Goal: Task Accomplishment & Management: Complete application form

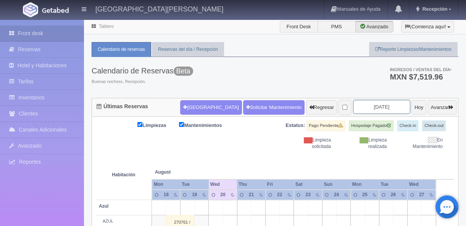
click at [381, 107] on input "[DATE]" at bounding box center [381, 107] width 57 height 14
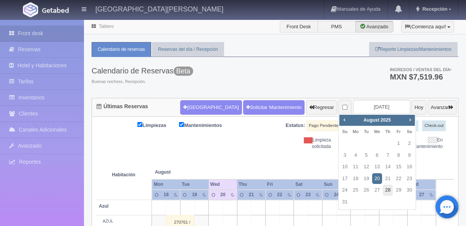
click at [387, 192] on link "28" at bounding box center [388, 189] width 10 height 11
type input "[DATE]"
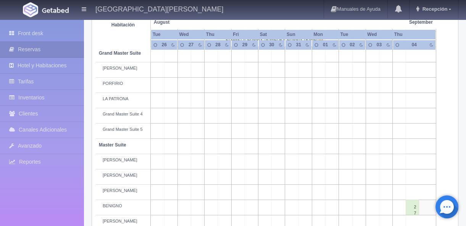
scroll to position [185, 0]
click at [226, 173] on td at bounding box center [224, 175] width 13 height 15
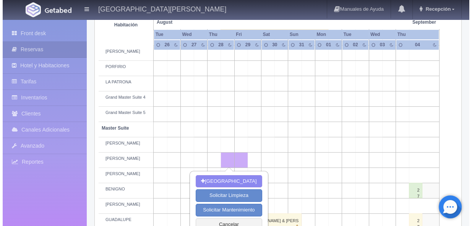
scroll to position [208, 0]
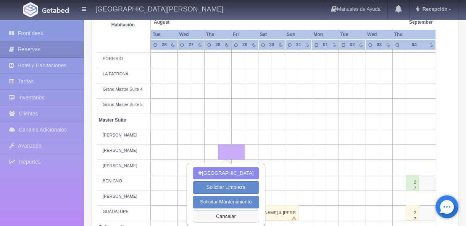
click at [218, 217] on button "Cancelar" at bounding box center [226, 216] width 66 height 13
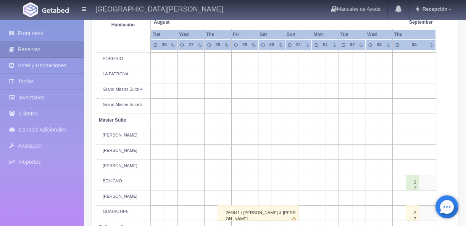
click at [252, 152] on td at bounding box center [251, 151] width 13 height 15
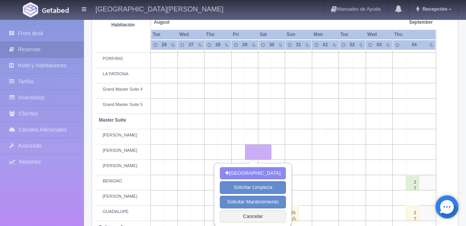
click at [292, 152] on td at bounding box center [291, 151] width 13 height 15
click at [253, 173] on button "[GEOGRAPHIC_DATA]" at bounding box center [253, 173] width 66 height 13
type input "29-08-2025"
type input "31-08-2025"
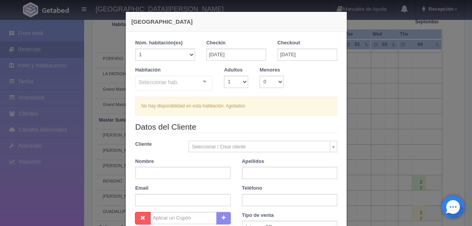
checkbox input "false"
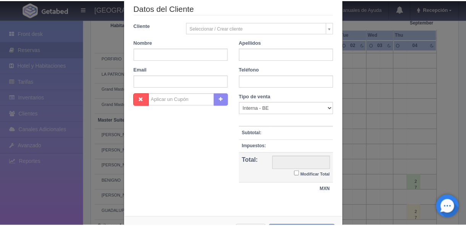
scroll to position [139, 0]
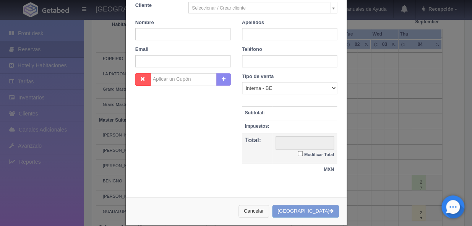
click at [269, 209] on button "Cancelar" at bounding box center [253, 211] width 31 height 13
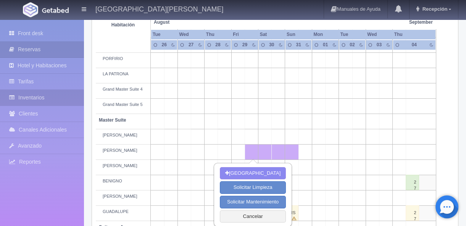
click at [34, 95] on link "Inventarios" at bounding box center [42, 98] width 84 height 16
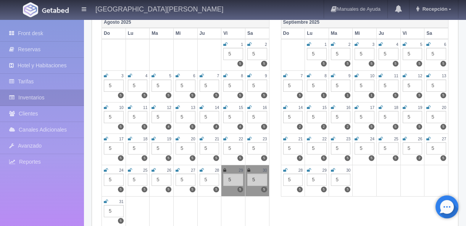
scroll to position [115, 0]
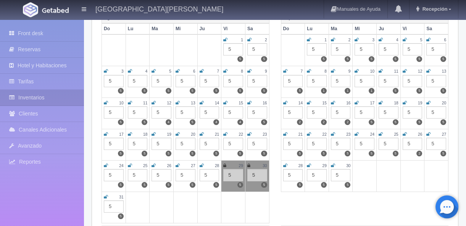
click at [225, 164] on icon at bounding box center [224, 165] width 3 height 5
click at [248, 163] on icon at bounding box center [248, 165] width 3 height 5
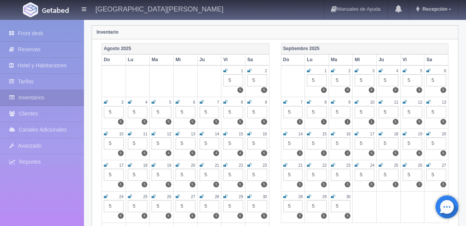
scroll to position [92, 0]
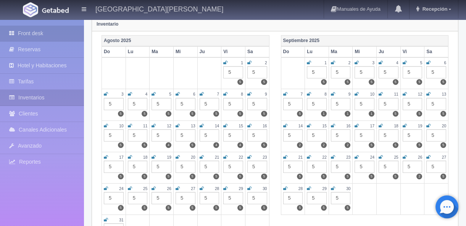
click at [44, 35] on link "Front desk" at bounding box center [42, 34] width 84 height 16
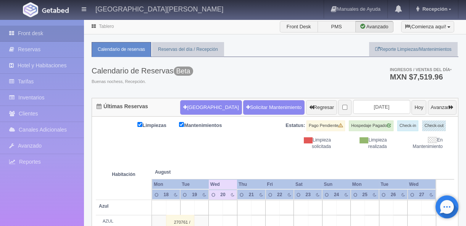
click at [368, 107] on input "[DATE]" at bounding box center [381, 107] width 57 height 14
click at [373, 107] on input "[DATE]" at bounding box center [381, 107] width 57 height 14
click at [356, 110] on input "[DATE]" at bounding box center [381, 107] width 57 height 14
click at [362, 103] on input "[DATE]" at bounding box center [381, 107] width 57 height 14
click at [323, 81] on div "Calendario de Reservas Beta Buenas nochess, Recepción. Ingresos / Ventas del dí…" at bounding box center [275, 77] width 367 height 41
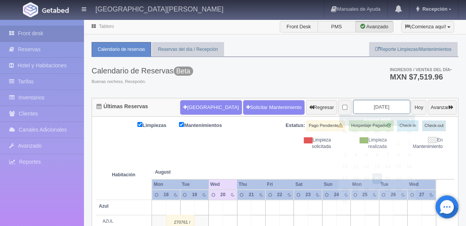
click at [370, 105] on input "2025-08-20" at bounding box center [381, 107] width 57 height 14
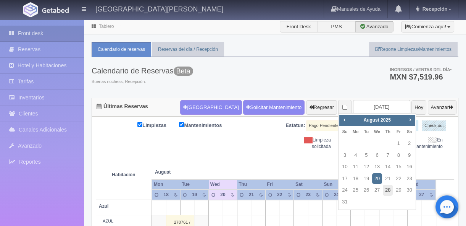
click at [388, 190] on link "28" at bounding box center [388, 189] width 10 height 11
type input "2025-08-28"
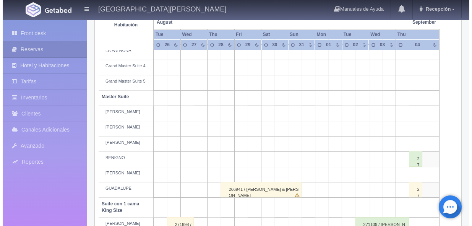
scroll to position [231, 0]
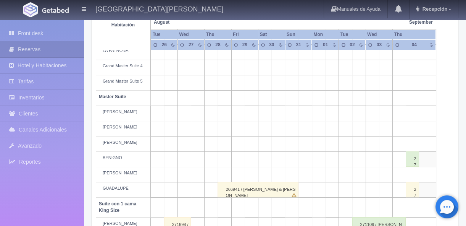
click at [249, 129] on td at bounding box center [251, 128] width 13 height 15
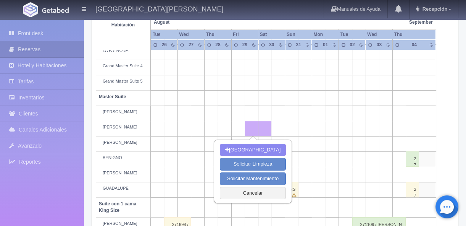
click at [290, 129] on td at bounding box center [291, 128] width 13 height 15
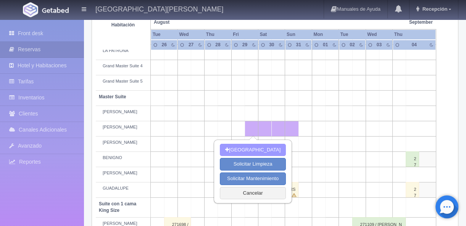
click at [258, 149] on button "Nueva Reserva" at bounding box center [253, 150] width 66 height 13
type input "29-08-2025"
type input "31-08-2025"
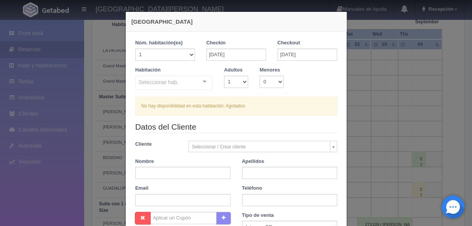
checkbox input "false"
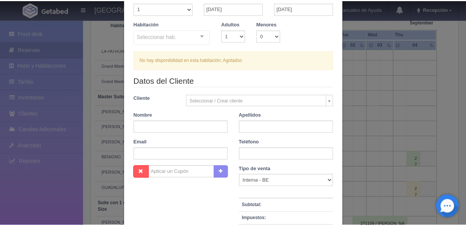
scroll to position [149, 0]
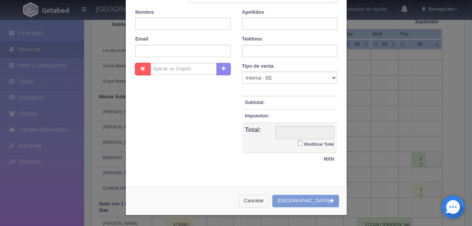
click at [269, 199] on button "Cancelar" at bounding box center [253, 200] width 31 height 13
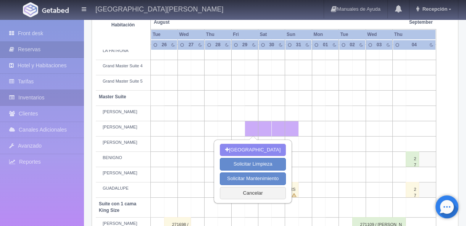
click at [46, 99] on link "Inventarios" at bounding box center [42, 98] width 84 height 16
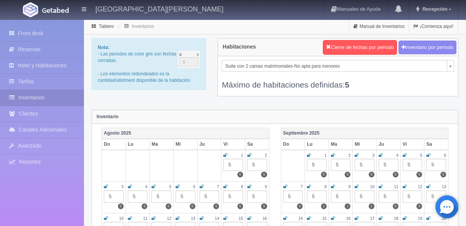
scroll to position [92, 0]
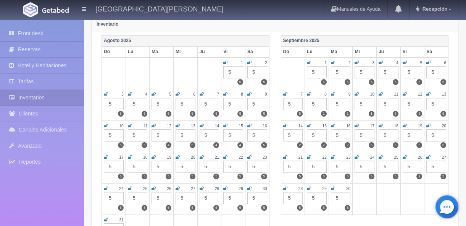
click at [224, 187] on icon at bounding box center [225, 188] width 4 height 5
click at [250, 187] on icon at bounding box center [249, 188] width 4 height 5
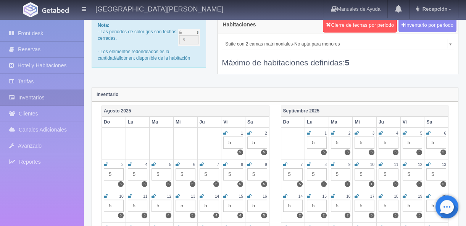
scroll to position [0, 0]
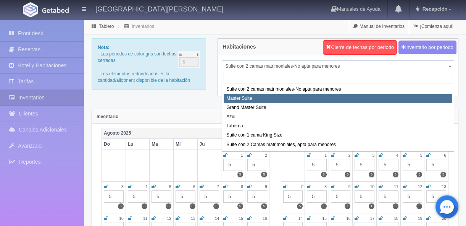
select select "1894"
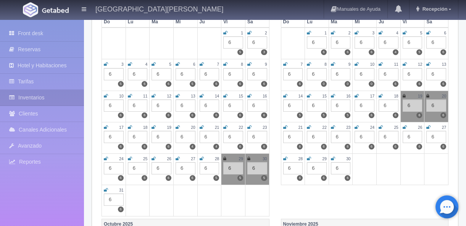
scroll to position [139, 0]
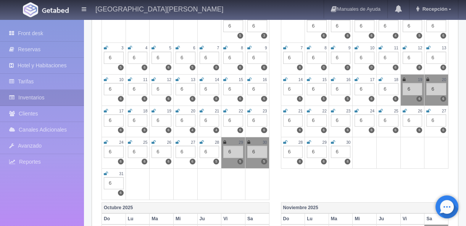
click at [225, 140] on icon at bounding box center [224, 142] width 3 height 5
click at [249, 141] on icon at bounding box center [248, 142] width 3 height 5
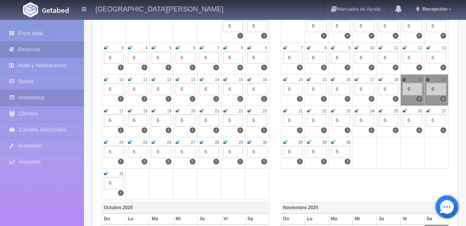
click link "Reservas"
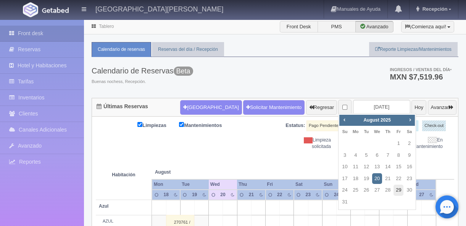
click at [396, 192] on link "29" at bounding box center [399, 189] width 10 height 11
type input "[DATE]"
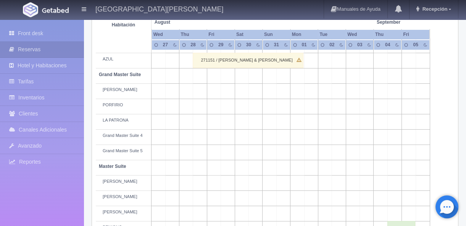
scroll to position [162, 0]
click at [229, 197] on td at bounding box center [228, 198] width 14 height 15
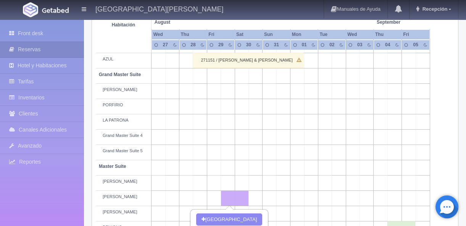
click at [268, 199] on td at bounding box center [270, 198] width 14 height 15
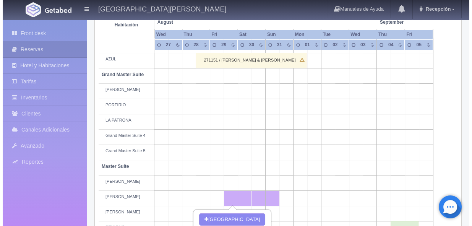
scroll to position [254, 0]
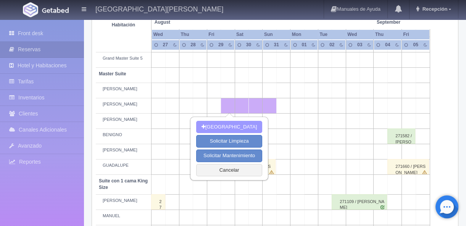
click at [228, 126] on button "[GEOGRAPHIC_DATA]" at bounding box center [229, 127] width 66 height 13
type input "29-08-2025"
type input "31-08-2025"
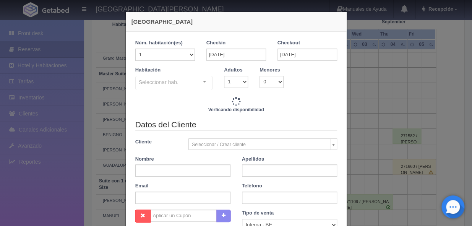
checkbox input "false"
type input "12240.00"
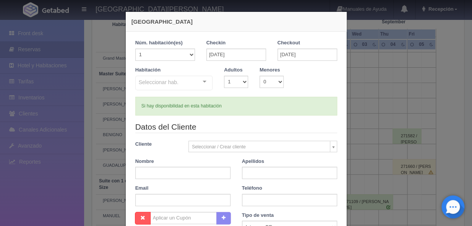
checkbox input "false"
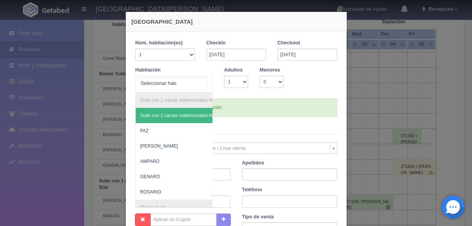
click at [199, 80] on div "Suite con 2 camas matrimoniales-No apta para menores Suite con 2 camas matrimon…" at bounding box center [174, 84] width 78 height 17
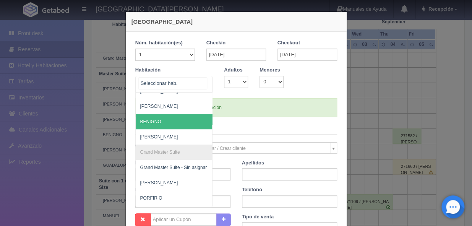
scroll to position [139, 0]
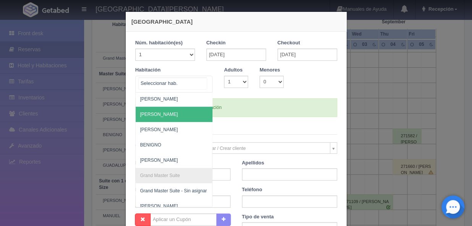
click at [168, 116] on span "[PERSON_NAME]" at bounding box center [211, 114] width 151 height 15
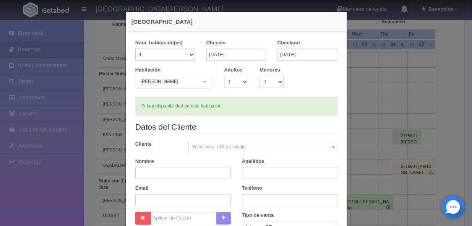
checkbox input "false"
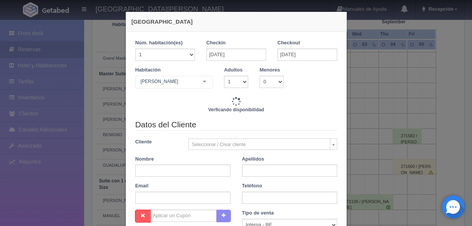
scroll to position [23, 0]
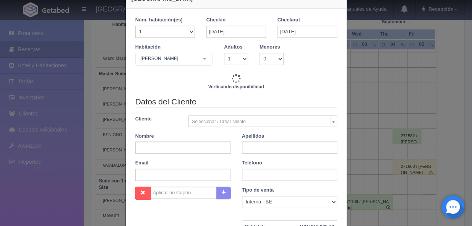
type input "12240.00"
checkbox input "false"
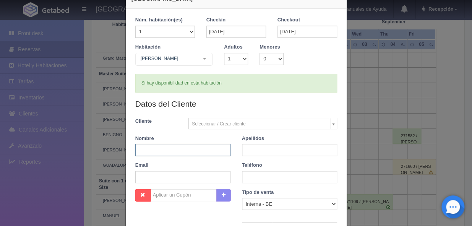
click at [176, 149] on input "text" at bounding box center [182, 150] width 95 height 12
type input "[PERSON_NAME]"
click at [254, 148] on input "text" at bounding box center [289, 150] width 95 height 12
type input "ALVAREZ"
click at [214, 173] on input "text" at bounding box center [182, 177] width 95 height 12
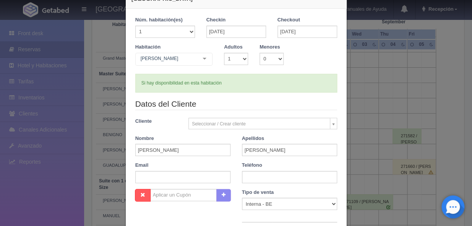
click at [274, 164] on div "Teléfono" at bounding box center [289, 172] width 107 height 21
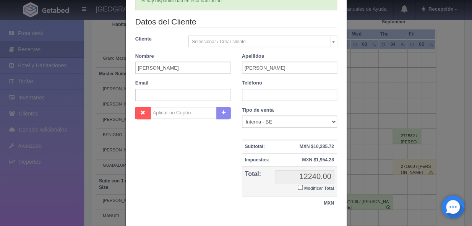
scroll to position [103, 0]
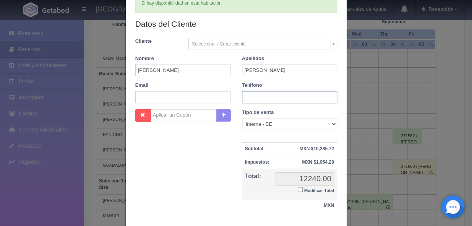
click at [256, 97] on input "text" at bounding box center [289, 97] width 95 height 12
drag, startPoint x: 159, startPoint y: 71, endPoint x: 127, endPoint y: 68, distance: 31.8
click at [129, 68] on div "Nombre PABLO" at bounding box center [182, 65] width 107 height 21
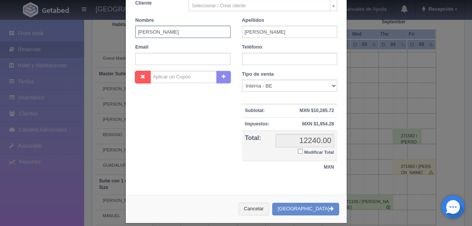
scroll to position [149, 0]
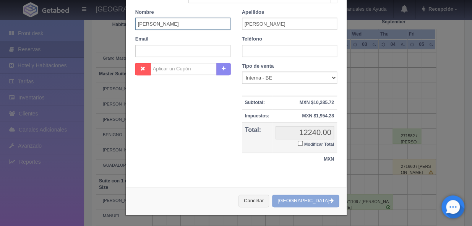
type input "ISMEL"
click at [305, 199] on button "[GEOGRAPHIC_DATA]" at bounding box center [305, 200] width 66 height 13
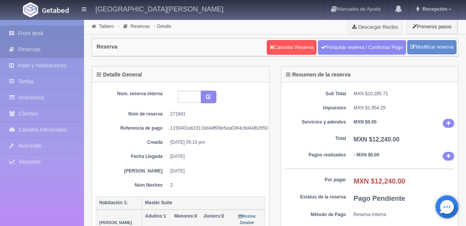
click at [40, 34] on link "Front desk" at bounding box center [42, 34] width 84 height 16
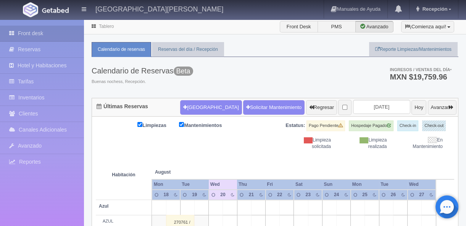
click at [252, 145] on div "Limpiezas Mantenimientos Estatus: Pago Pendiente Hospedaje Pagado Check-in Chec…" at bounding box center [275, 134] width 359 height 29
